Goal: Task Accomplishment & Management: Manage account settings

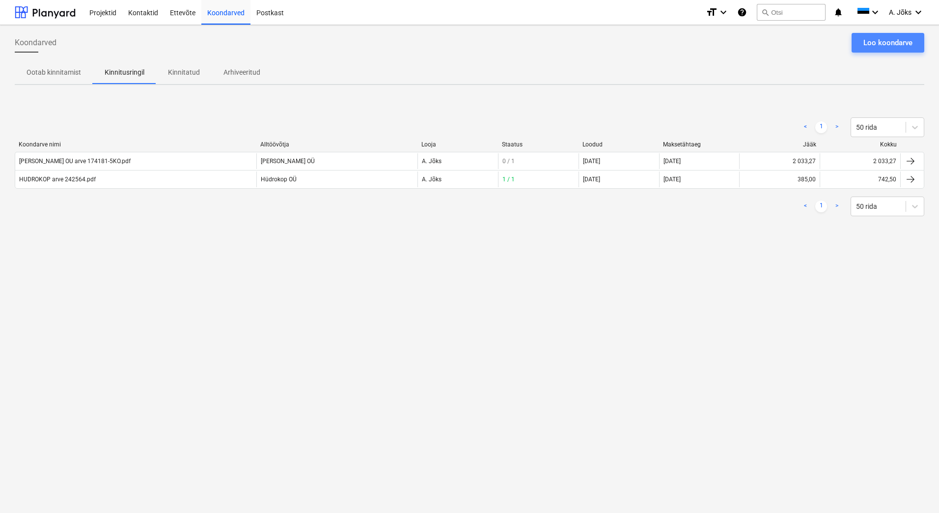
click at [877, 35] on button "Loo koondarve" at bounding box center [887, 43] width 73 height 20
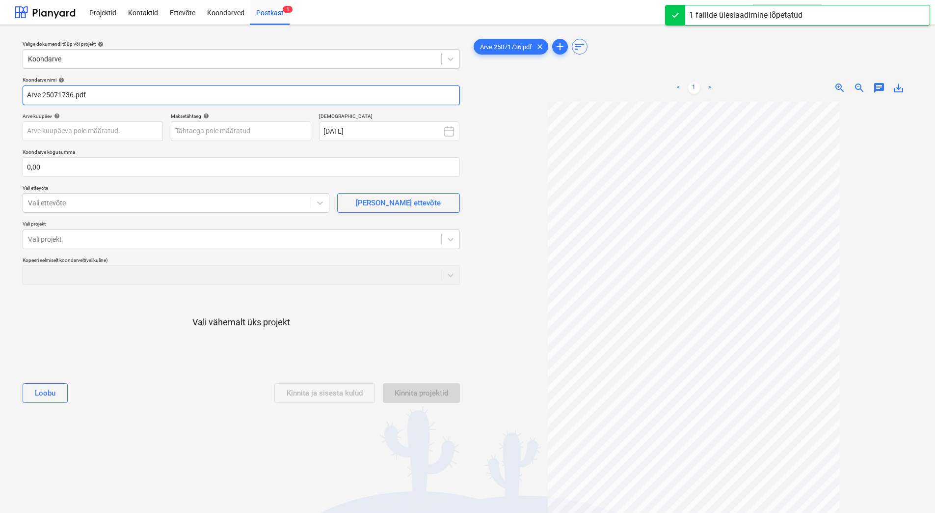
click at [29, 96] on input "Arve 25071736.pdf" at bounding box center [241, 95] width 437 height 20
paste input "Tamrex Ohutuse OÜ"
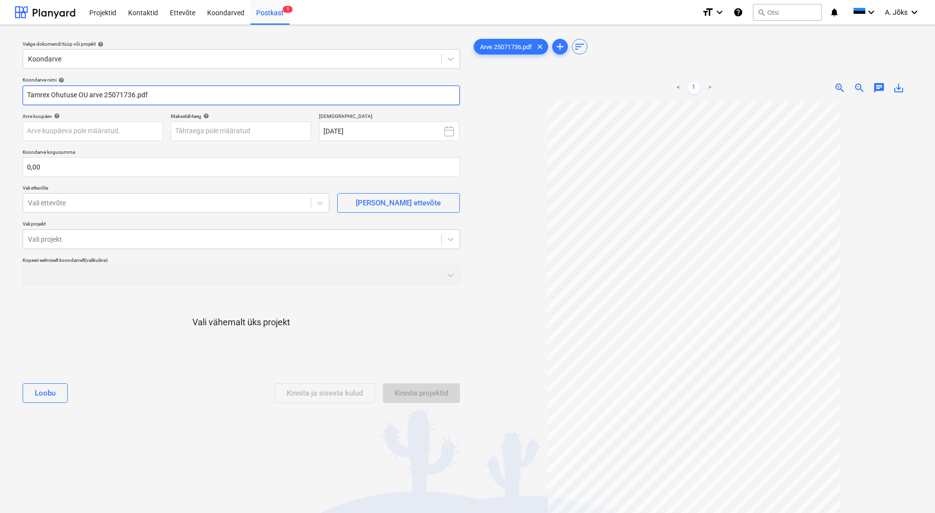
type input "Tamrex Ohutuse OU arve 25071736.pdf"
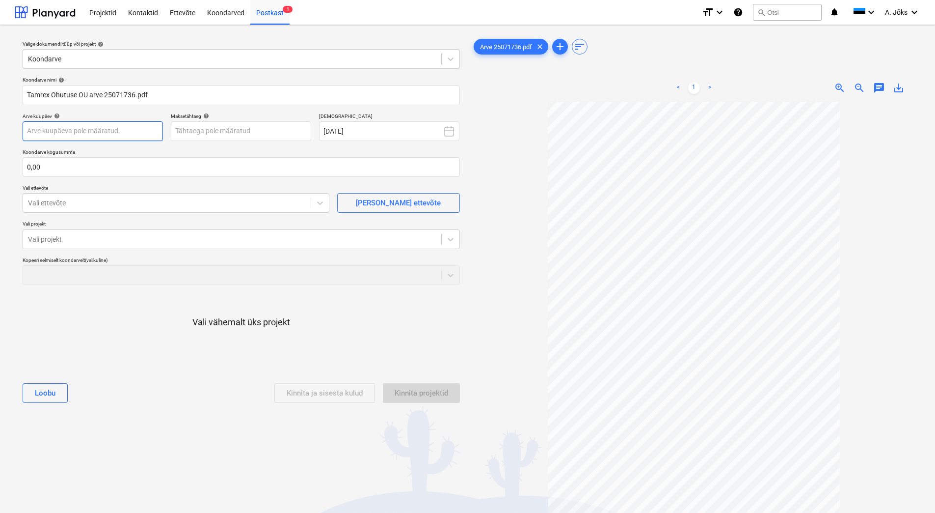
click at [110, 130] on body "Projektid Kontaktid Ettevõte Koondarved Postkast 1 format_size keyboard_arrow_d…" at bounding box center [467, 256] width 935 height 513
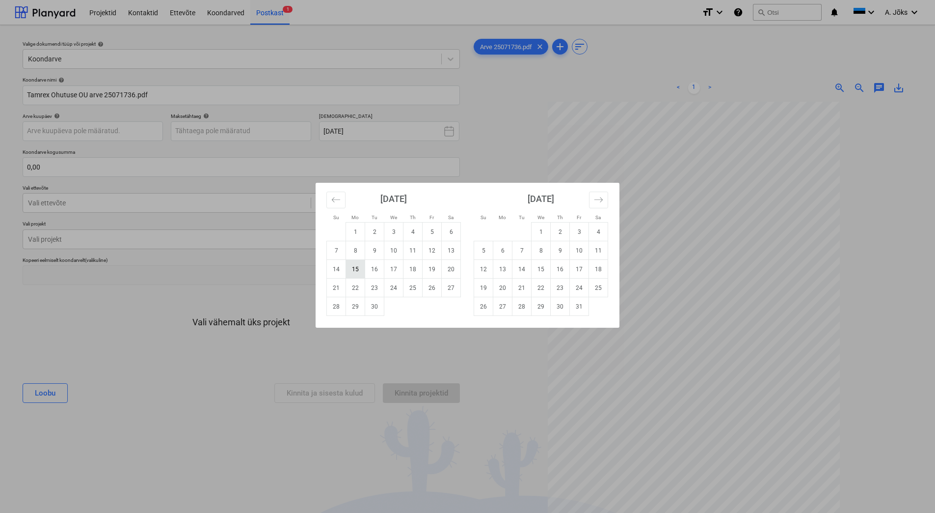
click at [356, 265] on td "15" at bounding box center [355, 269] width 19 height 19
type input "[DATE]"
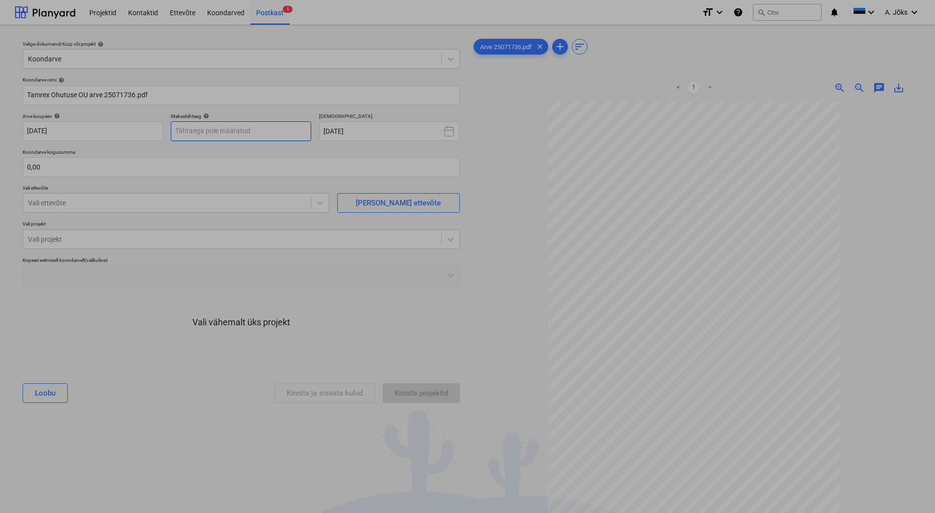
click at [220, 135] on body "Projektid Kontaktid Ettevõte Koondarved Postkast 1 format_size keyboard_arrow_d…" at bounding box center [467, 256] width 935 height 513
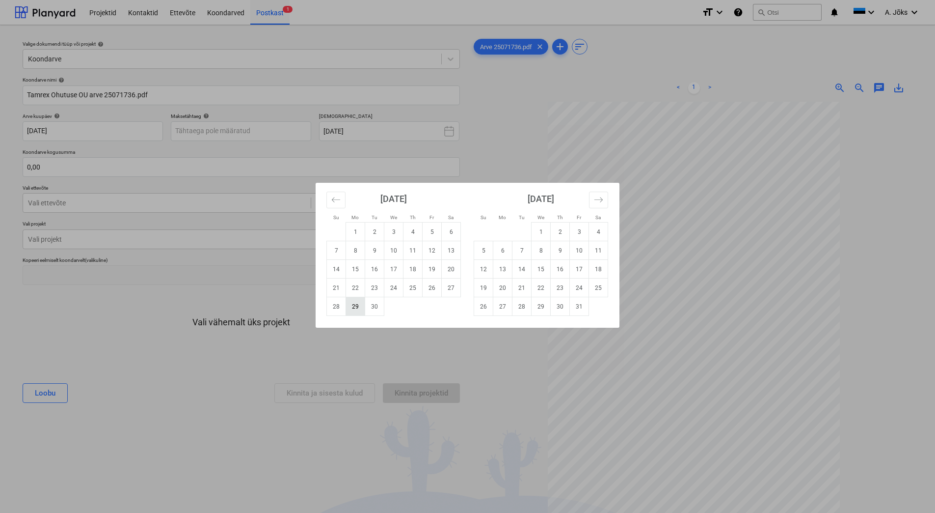
click at [360, 308] on td "29" at bounding box center [355, 306] width 19 height 19
type input "[DATE]"
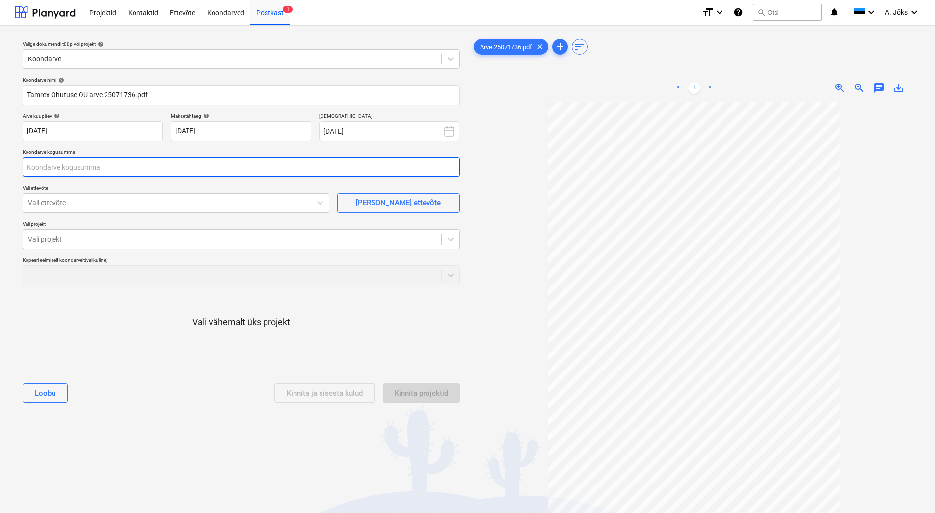
click at [121, 173] on input "text" at bounding box center [241, 167] width 437 height 20
type input "55,03"
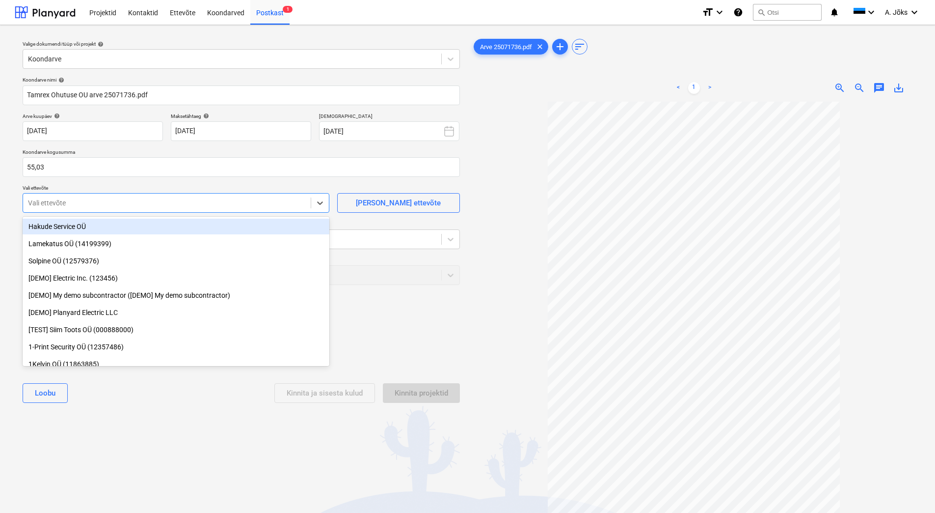
click at [88, 207] on div at bounding box center [167, 203] width 278 height 10
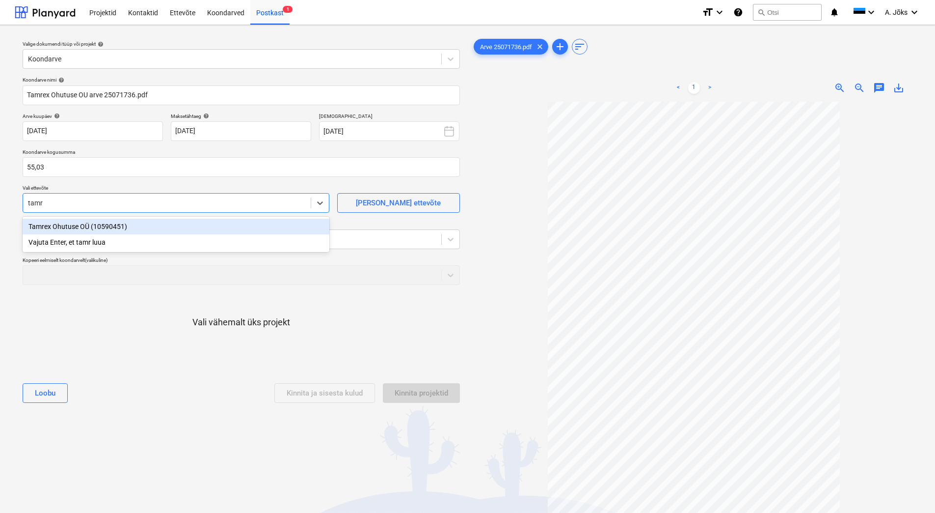
type input "[PERSON_NAME]"
click at [81, 227] on div "Tamrex Ohutuse OÜ (10590451)" at bounding box center [176, 226] width 307 height 16
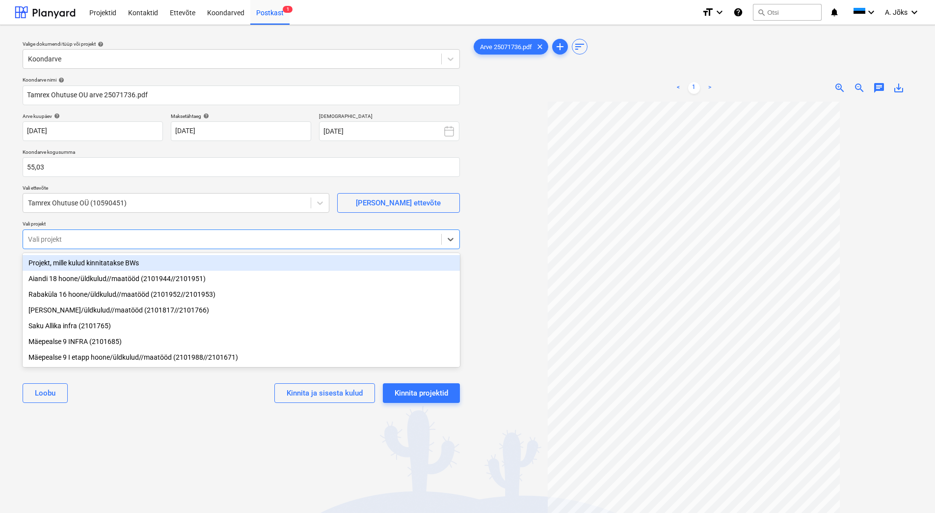
click at [81, 243] on div at bounding box center [232, 239] width 408 height 10
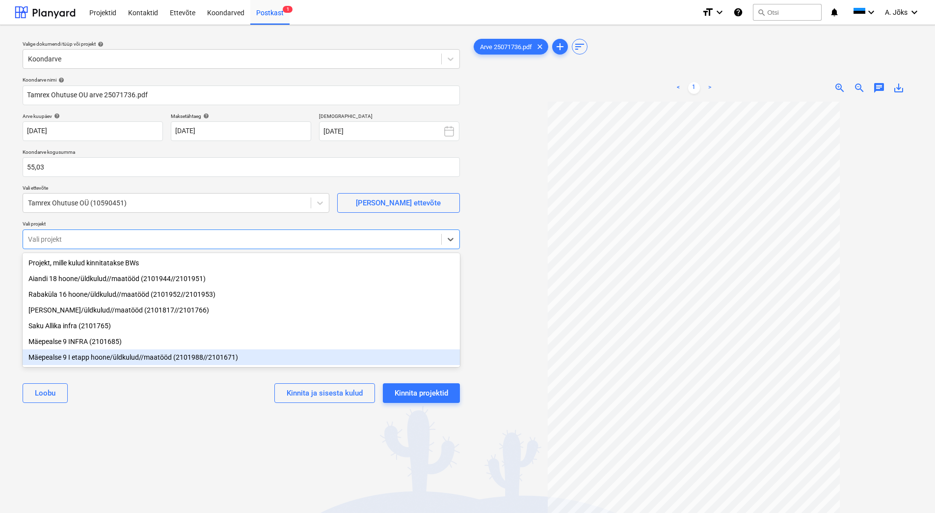
click at [88, 358] on div "Mäepealse 9 I etapp hoone/üldkulud//maatööd (2101988//2101671)" at bounding box center [241, 357] width 437 height 16
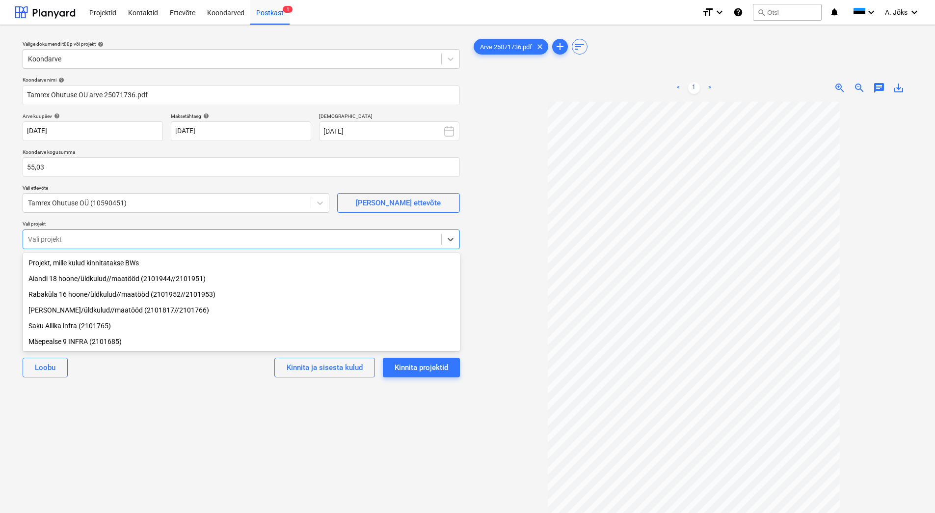
click at [90, 312] on div "[PERSON_NAME]/üldkulud//maatööd (2101817//2101766)" at bounding box center [241, 310] width 437 height 16
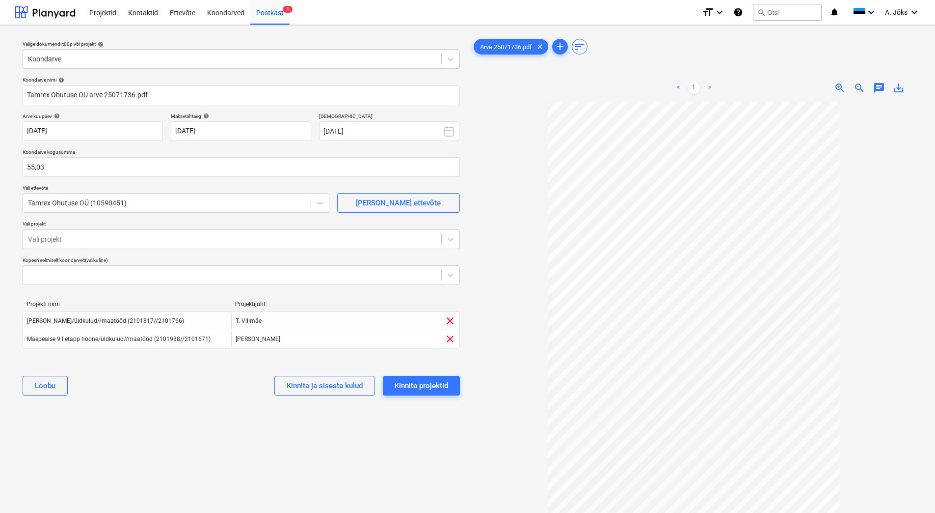
click at [143, 419] on div "Valige dokumendi tüüp või projekt help Koondarve Koondarve nimi help Tamrex Ohu…" at bounding box center [241, 312] width 453 height 558
click at [417, 382] on div "Kinnita projektid" at bounding box center [422, 385] width 54 height 13
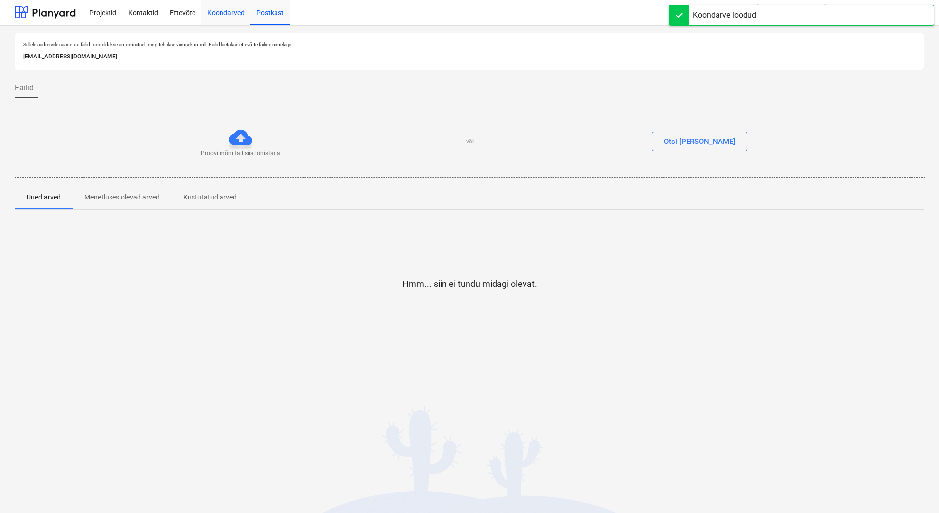
drag, startPoint x: 218, startPoint y: 11, endPoint x: 223, endPoint y: 23, distance: 13.0
click at [218, 11] on div "Koondarved" at bounding box center [225, 12] width 49 height 25
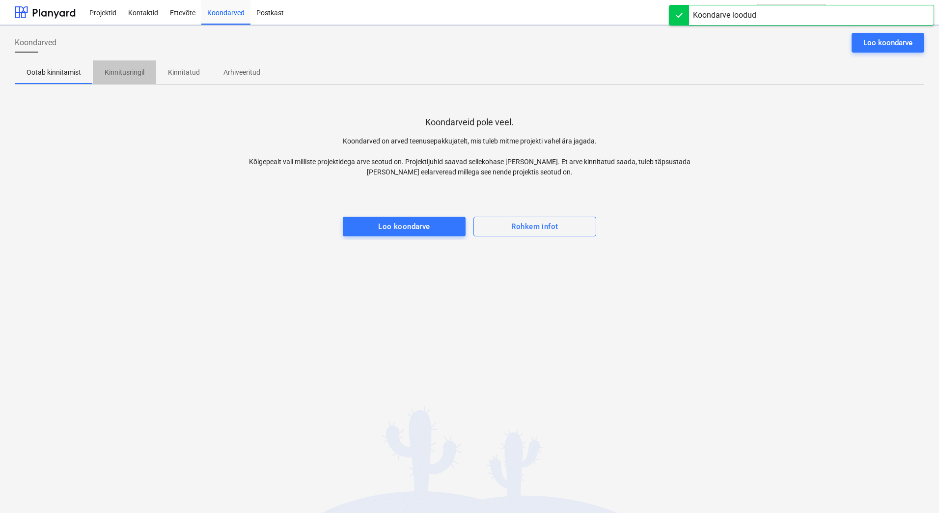
click at [131, 72] on p "Kinnitusringil" at bounding box center [125, 72] width 40 height 10
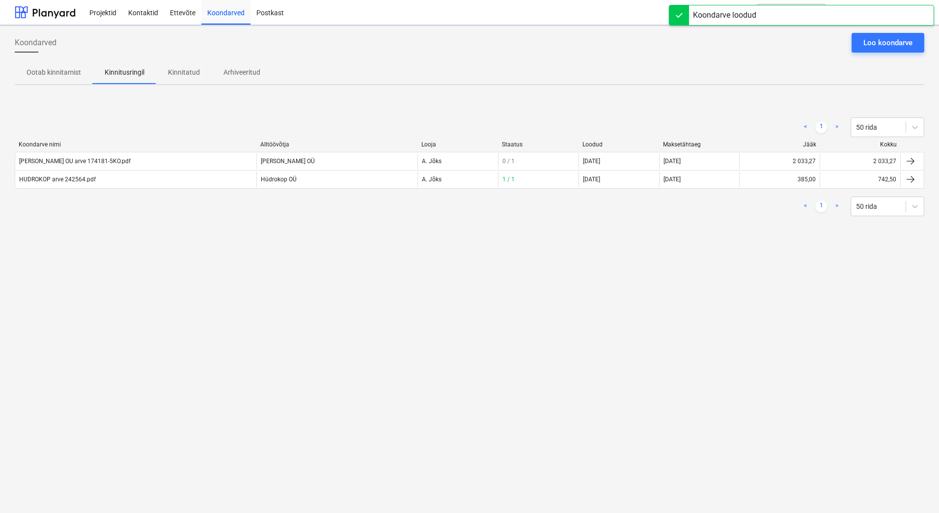
click at [97, 239] on div "< 1 > 50 rida Koondarve nimi Alltöövõtja Looja Staatus Loodud Maksetähtaeg Jääk…" at bounding box center [469, 166] width 909 height 147
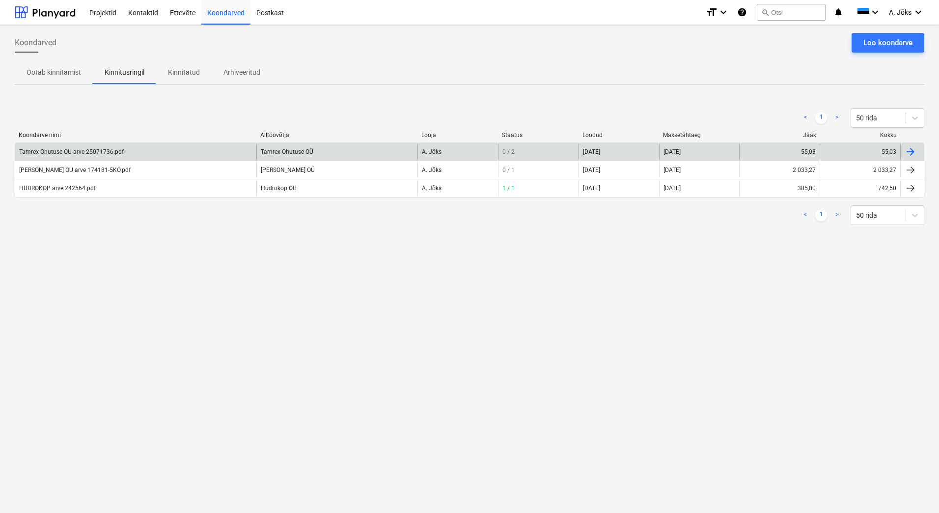
click at [93, 150] on div "Tamrex Ohutuse OU arve 25071736.pdf" at bounding box center [71, 151] width 105 height 7
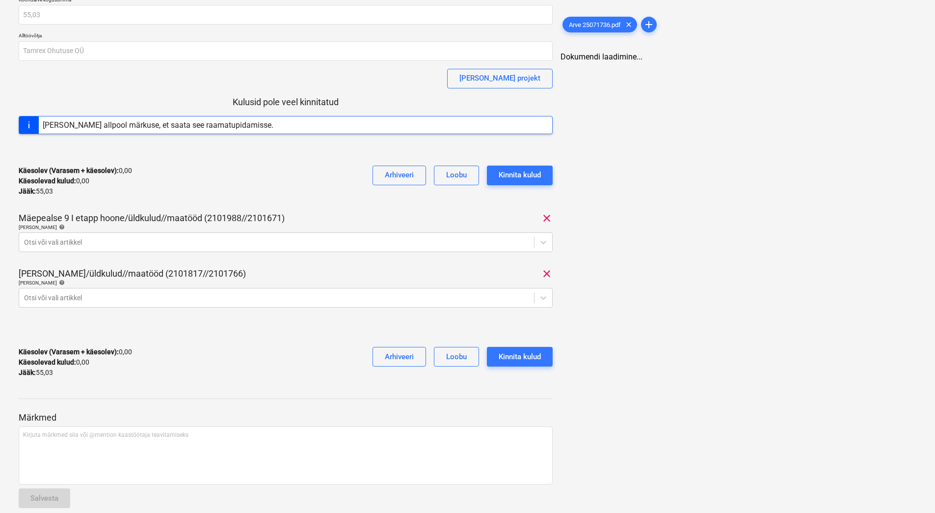
scroll to position [82, 0]
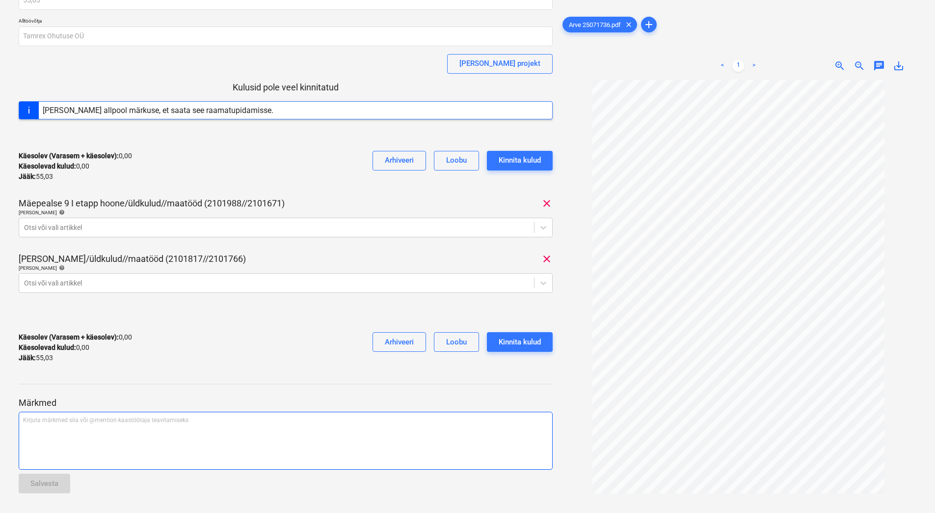
click at [85, 431] on div "Kirjuta märkmed siia või @mention kaastöötaja teavitamiseks ﻿" at bounding box center [286, 440] width 534 height 58
click at [34, 416] on p "NB! Mäepealse - 3,14eur., Saku - 51,89eur." at bounding box center [285, 420] width 525 height 8
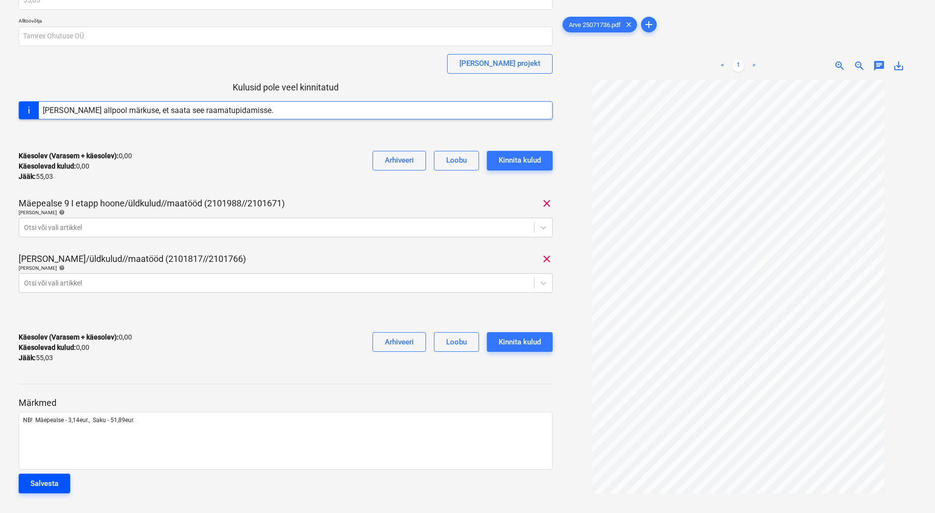
click at [52, 481] on div "Salvesta" at bounding box center [44, 483] width 28 height 13
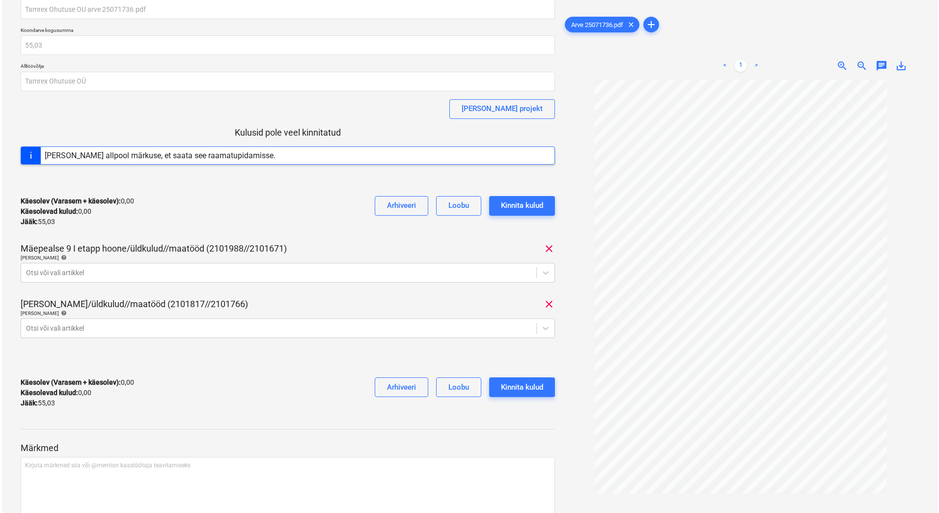
scroll to position [0, 0]
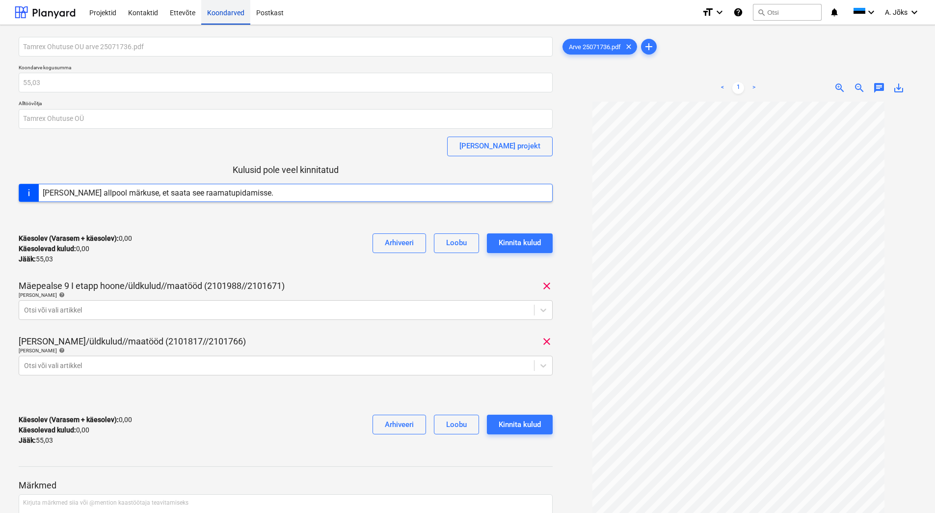
drag, startPoint x: 218, startPoint y: 12, endPoint x: 213, endPoint y: 13, distance: 5.9
click at [218, 12] on div "Koondarved" at bounding box center [225, 12] width 49 height 25
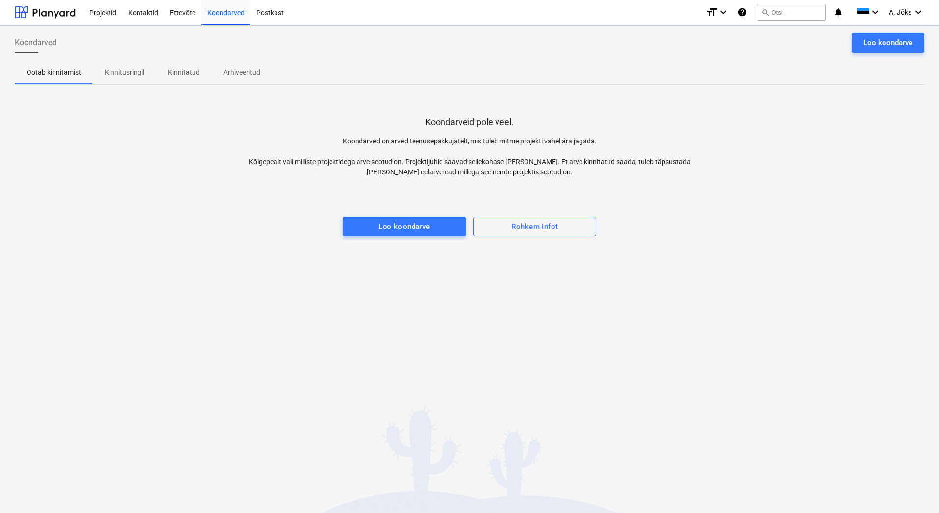
click at [125, 69] on p "Kinnitusringil" at bounding box center [125, 72] width 40 height 10
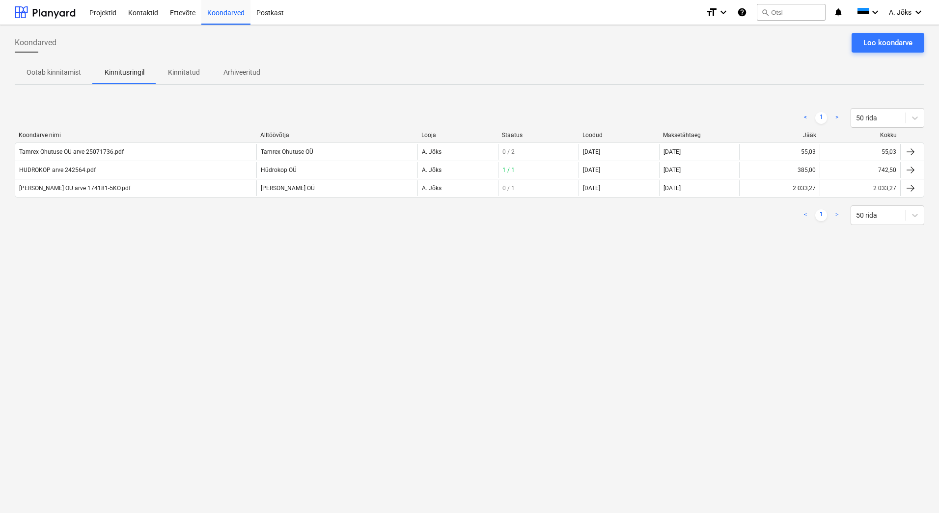
drag, startPoint x: 420, startPoint y: 329, endPoint x: 407, endPoint y: 336, distance: 13.8
click at [419, 330] on div "Koondarved Loo koondarve Ootab kinnitamist Kinnitusringil Kinnitatud Arhiveerit…" at bounding box center [469, 268] width 939 height 487
click at [270, 319] on div "Koondarved Loo koondarve Ootab kinnitamist Kinnitusringil Kinnitatud Arhiveerit…" at bounding box center [469, 268] width 939 height 487
